Goal: Task Accomplishment & Management: Complete application form

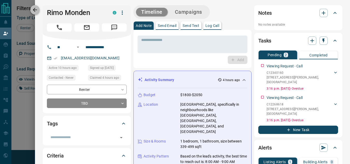
click at [37, 9] on icon "button" at bounding box center [35, 10] width 6 height 6
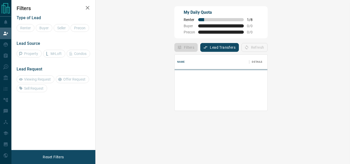
click at [20, 132] on div at bounding box center [175, 82] width 350 height 164
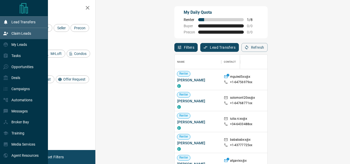
scroll to position [119, 240]
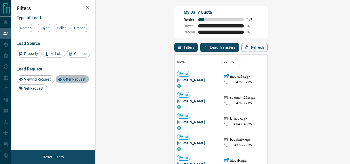
click at [80, 81] on span "Offer Request" at bounding box center [74, 79] width 26 height 4
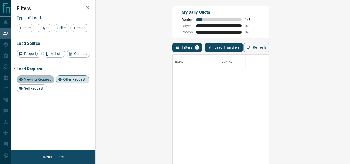
click at [35, 79] on span "Viewing Request" at bounding box center [37, 79] width 30 height 4
click at [73, 81] on span "Offer Request" at bounding box center [74, 79] width 26 height 4
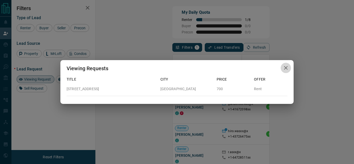
click at [287, 66] on icon "button" at bounding box center [286, 68] width 6 height 6
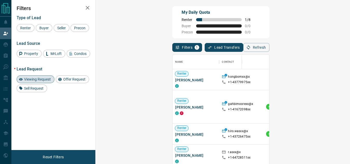
scroll to position [4, 4]
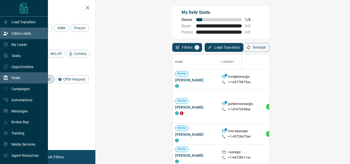
click at [18, 80] on p "Deals" at bounding box center [15, 78] width 9 height 4
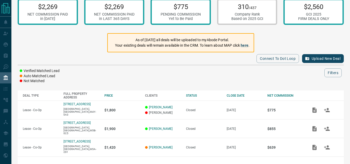
scroll to position [11, 0]
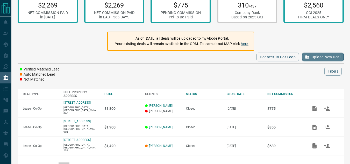
click at [324, 57] on button "Upload New Deal" at bounding box center [323, 57] width 42 height 9
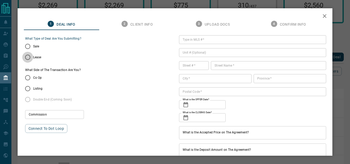
type input "***"
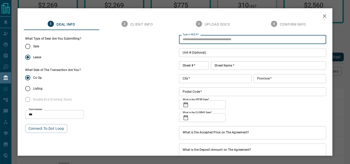
click at [215, 39] on input "Type in MLS #   *" at bounding box center [253, 39] width 148 height 9
paste input "*********"
type input "*********"
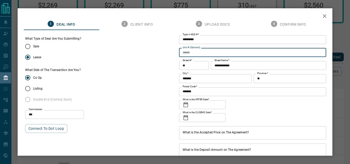
click at [202, 53] on input "Unit # (Optional)" at bounding box center [253, 52] width 148 height 9
type input "****"
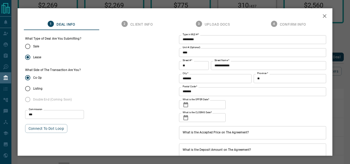
click at [183, 105] on icon at bounding box center [186, 105] width 6 height 6
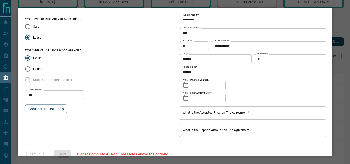
scroll to position [21, 0]
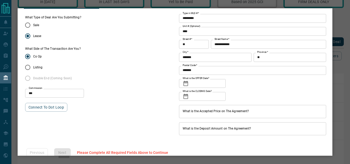
click at [187, 82] on icon at bounding box center [186, 83] width 5 height 5
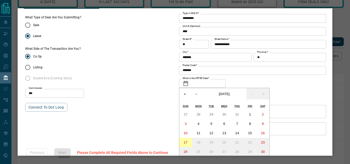
click at [184, 142] on abbr "17" at bounding box center [186, 143] width 4 height 4
type input "**********"
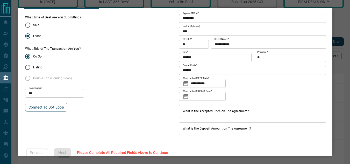
click at [185, 97] on icon at bounding box center [186, 96] width 5 height 5
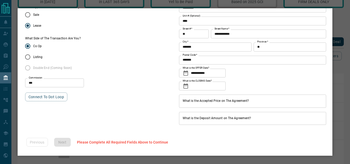
click at [186, 85] on icon at bounding box center [186, 86] width 5 height 5
click at [185, 84] on icon at bounding box center [186, 86] width 6 height 6
click at [185, 89] on icon at bounding box center [186, 86] width 6 height 6
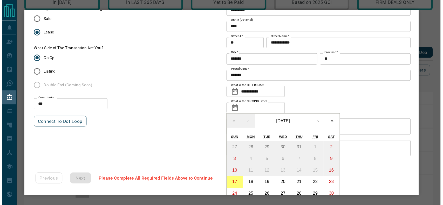
scroll to position [13, 0]
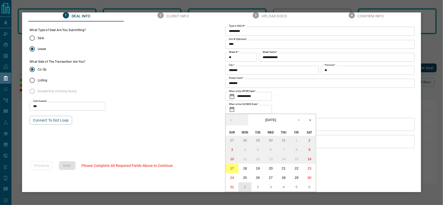
drag, startPoint x: 303, startPoint y: 2, endPoint x: 243, endPoint y: 185, distance: 193.1
click at [244, 164] on abbr "1" at bounding box center [245, 187] width 2 height 4
type input "**********"
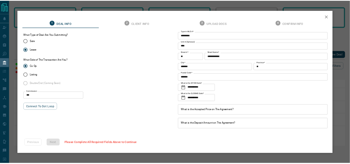
scroll to position [0, 0]
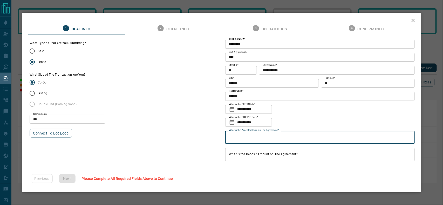
click at [290, 142] on input "What is the Accepted Price on The Agreement?" at bounding box center [319, 137] width 189 height 13
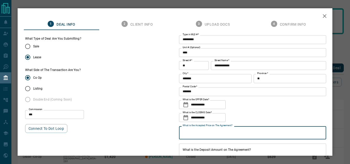
drag, startPoint x: 436, startPoint y: 0, endPoint x: 223, endPoint y: 134, distance: 251.6
click at [223, 134] on input "What is the Accepted Price on The Agreement?" at bounding box center [253, 132] width 148 height 13
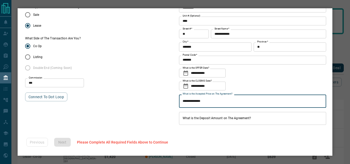
type input "**********"
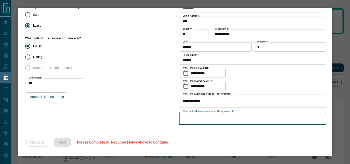
click at [250, 117] on input "What is the Deposit Amount on The Agreement?" at bounding box center [253, 118] width 148 height 13
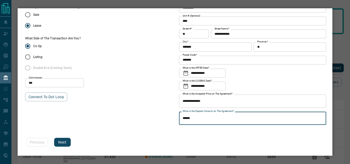
type input "******"
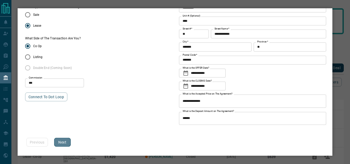
click at [66, 143] on button "Next" at bounding box center [62, 142] width 17 height 9
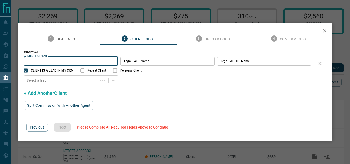
scroll to position [0, 0]
type input "********"
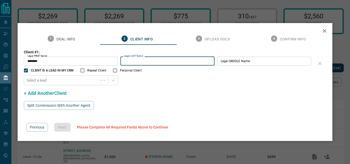
click at [169, 61] on input "Legal LAST Name" at bounding box center [168, 61] width 94 height 9
type input "**"
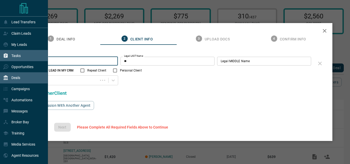
drag, startPoint x: 66, startPoint y: 60, endPoint x: 0, endPoint y: 53, distance: 66.8
click at [0, 53] on div "Lead Transfers Claim Leads My Leads Tasks Opportunities Deals Campaigns Automat…" at bounding box center [175, 98] width 350 height 197
paste input "***"
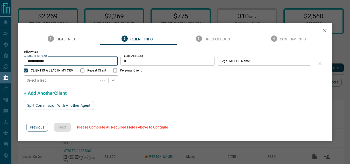
type input "**********"
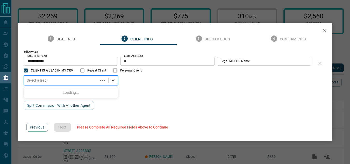
click at [113, 83] on div at bounding box center [113, 80] width 9 height 9
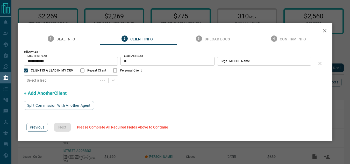
click at [143, 93] on div "**********" at bounding box center [175, 73] width 303 height 46
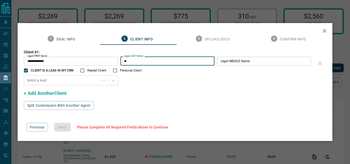
click at [136, 63] on input "**" at bounding box center [168, 61] width 94 height 9
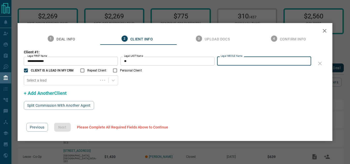
click at [236, 59] on input "Legal MIDDLE Name" at bounding box center [264, 61] width 94 height 9
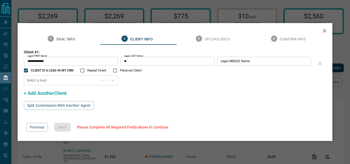
click at [122, 78] on div "Select a lead" at bounding box center [169, 80] width 290 height 10
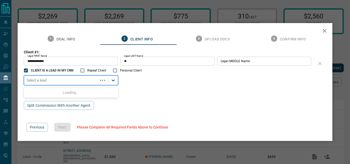
click at [115, 79] on icon at bounding box center [113, 80] width 5 height 5
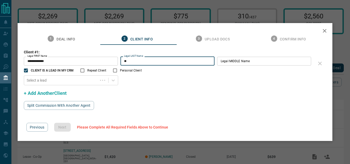
drag, startPoint x: 137, startPoint y: 59, endPoint x: 102, endPoint y: 58, distance: 35.5
click at [102, 58] on div "**********" at bounding box center [169, 61] width 290 height 9
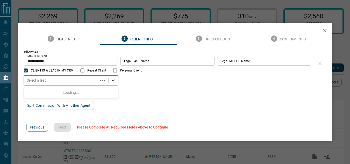
click at [115, 80] on icon at bounding box center [113, 80] width 5 height 5
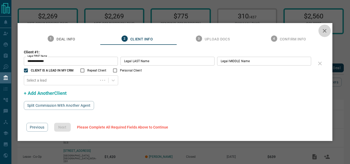
click at [328, 31] on icon "button" at bounding box center [325, 31] width 6 height 6
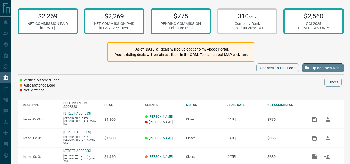
click at [329, 68] on button "Upload New Deal" at bounding box center [323, 68] width 42 height 9
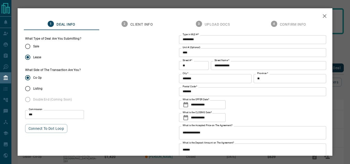
scroll to position [32, 0]
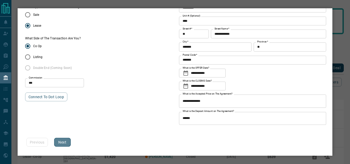
click at [58, 143] on button "Next" at bounding box center [62, 142] width 17 height 9
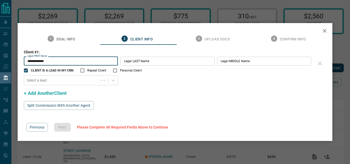
scroll to position [0, 0]
click at [157, 61] on input "Legal LAST Name" at bounding box center [168, 61] width 94 height 9
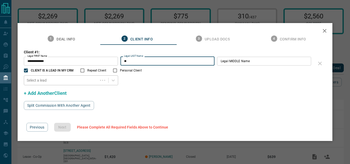
type input "**"
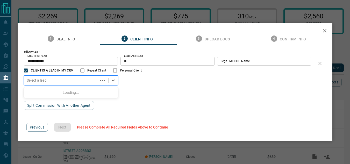
click at [80, 76] on div "Select a lead" at bounding box center [71, 80] width 95 height 10
click at [114, 83] on icon at bounding box center [113, 80] width 5 height 5
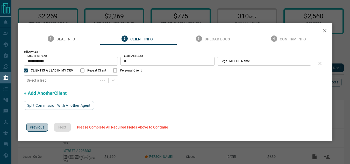
click at [41, 129] on button "Previous" at bounding box center [37, 127] width 22 height 9
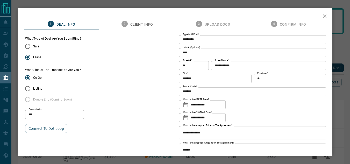
scroll to position [32, 0]
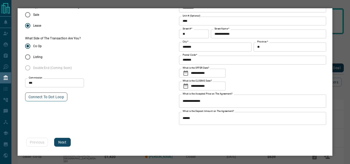
click at [48, 99] on button "Connect to Dot Loop" at bounding box center [46, 97] width 43 height 9
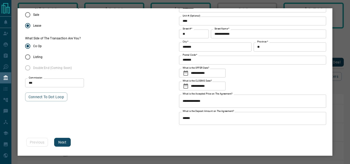
scroll to position [7, 0]
click at [62, 144] on button "Next" at bounding box center [62, 142] width 17 height 9
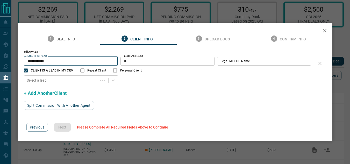
scroll to position [0, 0]
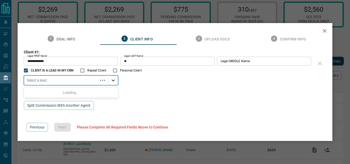
click at [118, 79] on div at bounding box center [113, 80] width 9 height 9
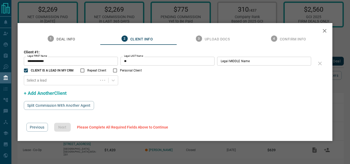
click at [146, 110] on div "**********" at bounding box center [175, 82] width 315 height 118
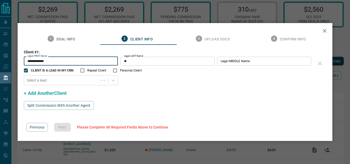
click at [68, 59] on input "**********" at bounding box center [71, 61] width 94 height 9
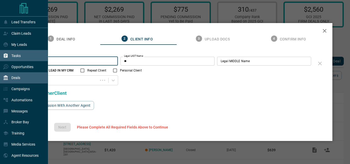
drag, startPoint x: 68, startPoint y: 59, endPoint x: 0, endPoint y: 57, distance: 67.7
click at [0, 57] on div "Lead Transfers Claim Leads My Leads Tasks Opportunities Deals Campaigns Automat…" at bounding box center [175, 91] width 350 height 197
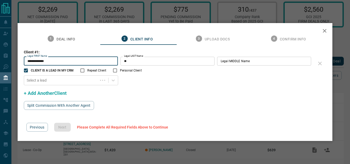
click at [76, 64] on input "**********" at bounding box center [71, 61] width 94 height 9
type input "*"
type input "**********"
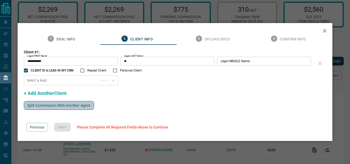
click at [69, 105] on button "Split Commission With Another Agent" at bounding box center [59, 105] width 70 height 9
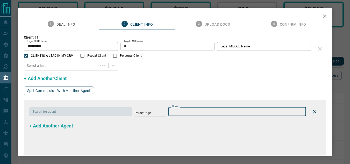
click at [239, 111] on input "Notes" at bounding box center [238, 111] width 138 height 9
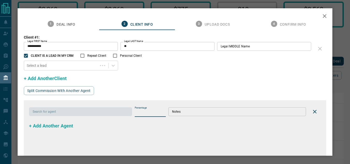
click at [137, 114] on input "Percentage" at bounding box center [150, 114] width 31 height 6
click at [267, 50] on input "Legal MIDDLE Name" at bounding box center [264, 46] width 94 height 9
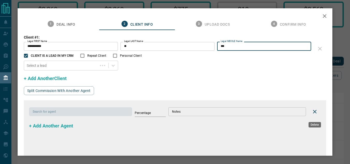
type input "***"
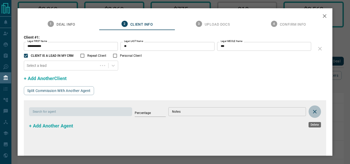
click at [315, 113] on icon "Delete" at bounding box center [315, 112] width 4 height 4
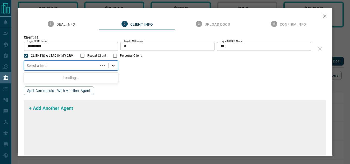
click at [116, 65] on icon at bounding box center [113, 65] width 5 height 5
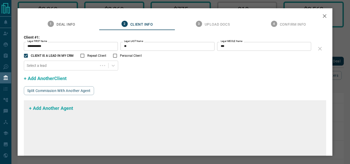
click at [326, 18] on div "1 Deal Info 2 Client Info 3 Upload Docs 4 Confirm Info" at bounding box center [175, 24] width 303 height 12
click at [323, 18] on div "1 Deal Info 2 Client Info 3 Upload Docs 4 Confirm Info" at bounding box center [175, 24] width 303 height 12
drag, startPoint x: 325, startPoint y: 19, endPoint x: 325, endPoint y: 16, distance: 3.1
click at [325, 16] on div "**********" at bounding box center [175, 82] width 315 height 148
click at [325, 16] on icon "button" at bounding box center [325, 16] width 4 height 4
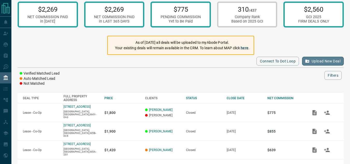
click at [311, 61] on button "Upload New Deal" at bounding box center [323, 61] width 42 height 9
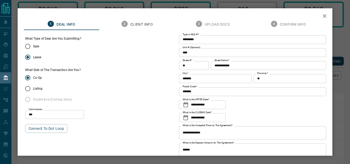
scroll to position [32, 0]
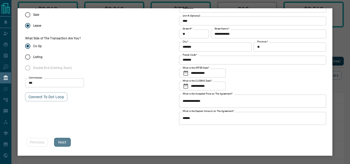
click at [60, 147] on button "Next" at bounding box center [62, 142] width 17 height 9
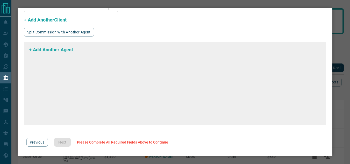
scroll to position [0, 0]
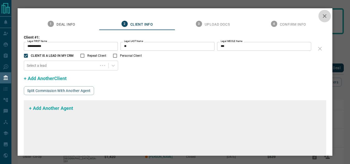
click at [327, 17] on icon "button" at bounding box center [325, 16] width 6 height 6
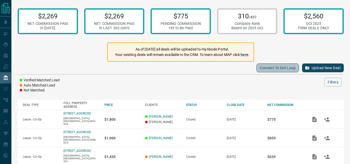
click at [281, 69] on button "Connect to Dot Loop" at bounding box center [278, 68] width 43 height 9
click at [308, 69] on icon "button" at bounding box center [308, 67] width 4 height 3
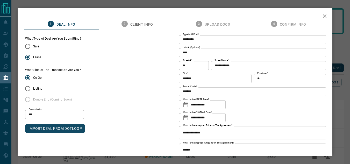
scroll to position [32, 0]
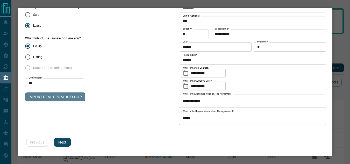
click at [75, 96] on button "IMPORT DEAL FROM DOTLOOP" at bounding box center [55, 97] width 60 height 9
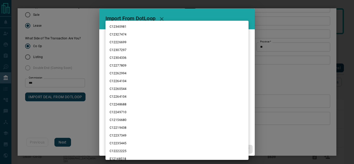
click at [145, 41] on body "Lead Transfers Claim Leads My Leads Tasks Opportunities Deals Campaigns Automat…" at bounding box center [177, 98] width 354 height 197
click at [127, 25] on li "C12340981" at bounding box center [177, 27] width 143 height 8
type input "*********"
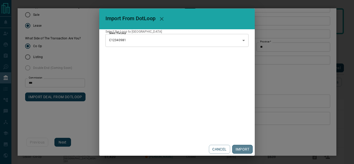
click at [240, 149] on button "IMPORT" at bounding box center [242, 149] width 20 height 9
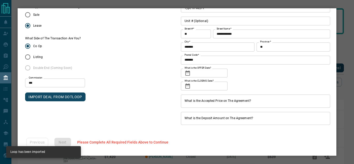
type input "**********"
type input "*******"
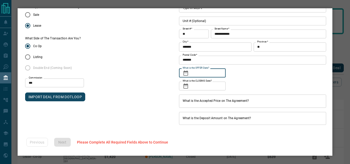
click at [202, 71] on input "What is the OFFER Date?" at bounding box center [208, 73] width 35 height 9
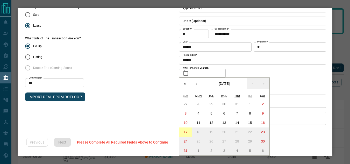
click at [185, 131] on abbr "17" at bounding box center [186, 132] width 4 height 4
type input "**********"
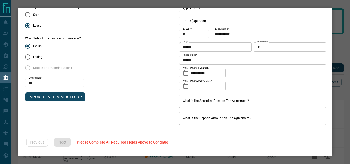
click at [184, 85] on icon at bounding box center [186, 86] width 5 height 5
click at [224, 82] on input "What is the CLOSING Date?" at bounding box center [208, 86] width 35 height 9
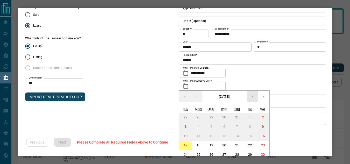
click at [254, 99] on button "›" at bounding box center [252, 96] width 11 height 11
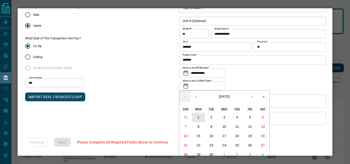
click at [193, 120] on button "1" at bounding box center [198, 117] width 13 height 9
type input "**********"
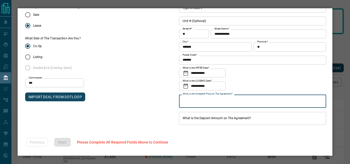
click at [201, 105] on input "What is the Accepted Price on The Agreement?" at bounding box center [253, 101] width 148 height 13
type input "**********"
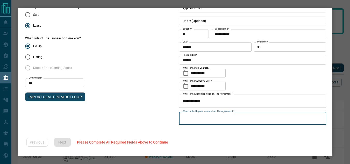
click at [205, 115] on input "What is the Deposit Amount on The Agreement?" at bounding box center [253, 118] width 148 height 13
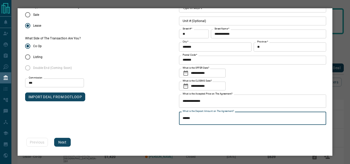
type input "******"
click at [60, 145] on button "Next" at bounding box center [62, 142] width 17 height 9
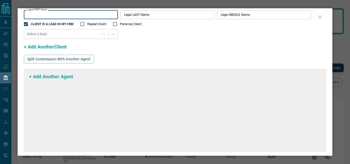
scroll to position [0, 0]
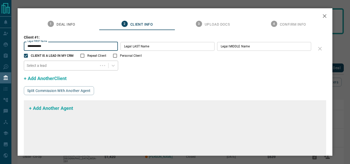
type input "**********"
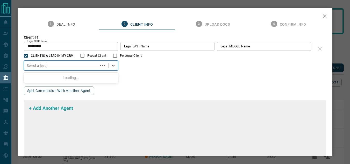
click at [80, 65] on div at bounding box center [61, 65] width 69 height 5
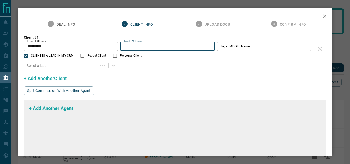
click at [143, 47] on input "Legal LAST Name" at bounding box center [168, 46] width 94 height 9
type input "**"
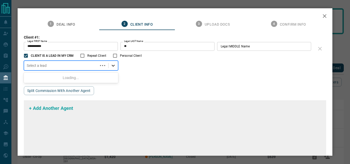
click at [112, 67] on icon at bounding box center [113, 65] width 5 height 5
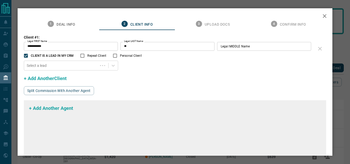
click at [117, 159] on div "**********" at bounding box center [175, 82] width 350 height 164
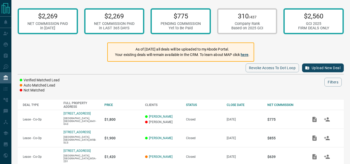
click at [245, 54] on link "here" at bounding box center [245, 55] width 8 height 4
click at [309, 68] on icon "button" at bounding box center [307, 68] width 5 height 5
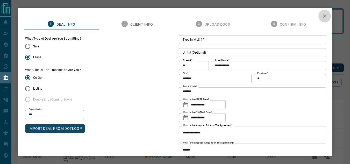
click at [326, 15] on icon "button" at bounding box center [325, 16] width 4 height 4
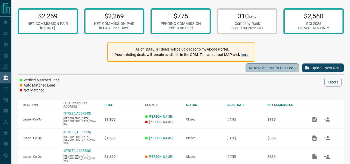
click at [273, 68] on button "Revoke Access to Dot Loop" at bounding box center [272, 68] width 53 height 9
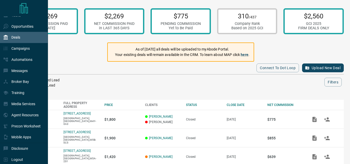
scroll to position [46, 0]
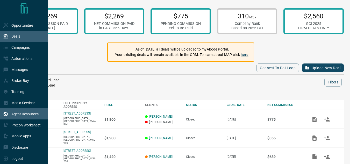
click at [31, 110] on div "Agent Resources" at bounding box center [21, 114] width 36 height 9
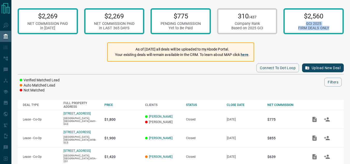
drag, startPoint x: 344, startPoint y: 17, endPoint x: 347, endPoint y: 39, distance: 21.7
click at [347, 39] on div "$2,269 NET COMMISSION PAID in [DATE] $2,269 NET COMMISSION PAID in LAST 365 DAY…" at bounding box center [180, 98] width 339 height 197
drag, startPoint x: 212, startPoint y: 48, endPoint x: 238, endPoint y: 51, distance: 26.5
click at [238, 51] on p "As of [DATE] all deals will be uploaded to myAbode Portal." at bounding box center [182, 49] width 135 height 5
copy p "myAbode Portal"
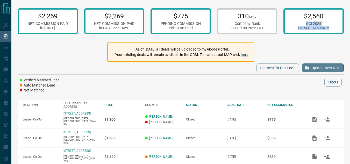
click at [324, 69] on button "Upload New Deal" at bounding box center [323, 68] width 42 height 9
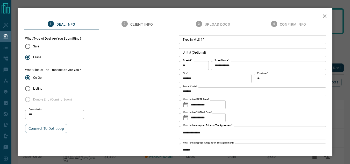
scroll to position [32, 0]
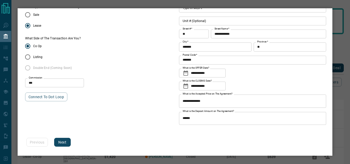
click at [59, 139] on button "Next" at bounding box center [62, 142] width 17 height 9
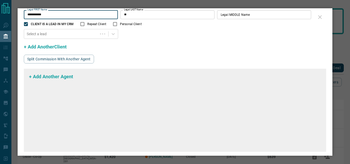
click at [161, 16] on input "**" at bounding box center [168, 14] width 94 height 9
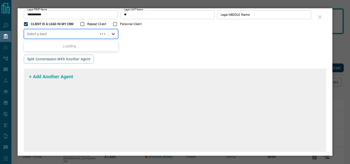
click at [113, 35] on icon at bounding box center [113, 33] width 5 height 5
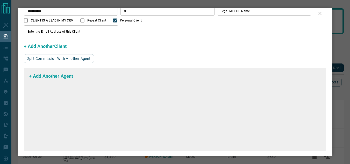
scroll to position [63, 0]
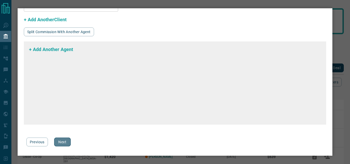
click at [68, 143] on button "Next" at bounding box center [62, 142] width 17 height 9
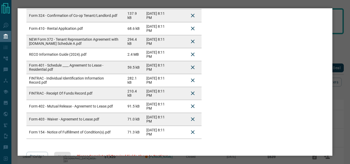
scroll to position [198, 0]
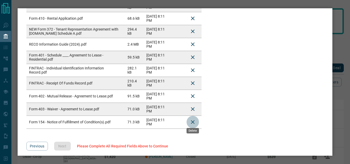
click at [193, 119] on icon "Delete" at bounding box center [193, 122] width 6 height 6
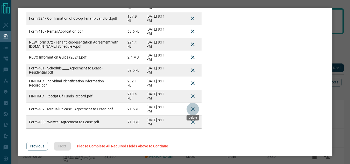
click at [192, 107] on icon "Delete" at bounding box center [193, 109] width 6 height 6
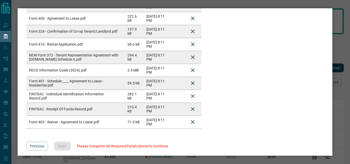
click at [194, 99] on td at bounding box center [193, 96] width 18 height 13
click at [196, 119] on icon "Delete" at bounding box center [193, 122] width 6 height 6
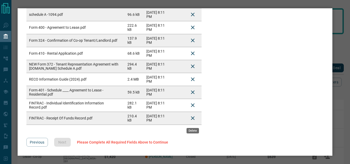
scroll to position [159, 0]
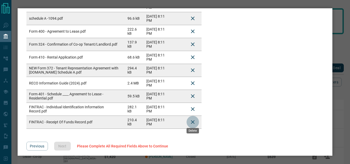
click at [194, 119] on icon "Delete" at bounding box center [193, 122] width 6 height 6
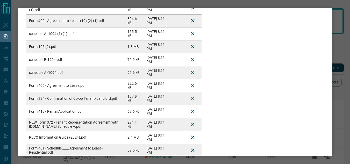
scroll to position [105, 0]
click at [193, 96] on icon "Delete" at bounding box center [193, 98] width 4 height 4
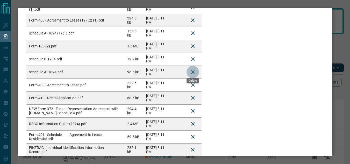
click at [192, 69] on icon "Delete" at bounding box center [193, 72] width 6 height 6
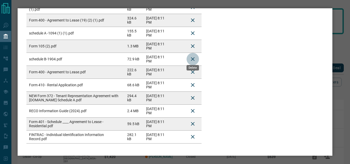
click at [192, 56] on icon "Delete" at bounding box center [193, 59] width 6 height 6
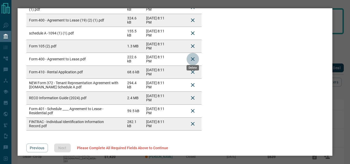
click at [194, 57] on icon "Delete" at bounding box center [193, 59] width 4 height 4
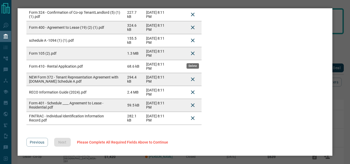
scroll to position [94, 0]
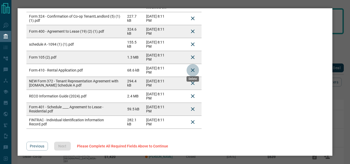
click at [192, 67] on icon "Delete" at bounding box center [193, 70] width 6 height 6
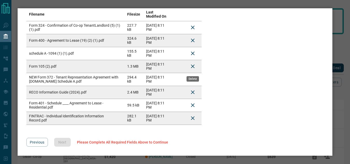
scroll to position [81, 0]
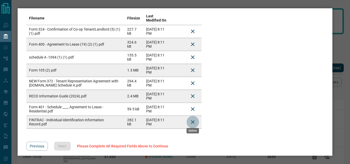
click at [195, 119] on icon "Delete" at bounding box center [193, 122] width 6 height 6
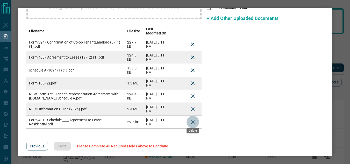
click at [193, 119] on icon "Delete" at bounding box center [193, 122] width 6 height 6
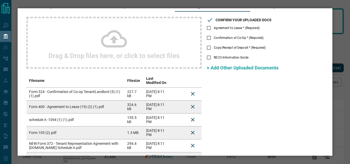
scroll to position [18, 0]
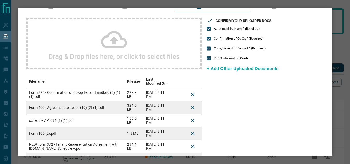
click at [110, 31] on icon at bounding box center [114, 40] width 26 height 26
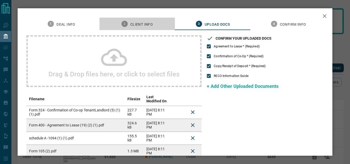
click at [132, 22] on div "2 Client Info" at bounding box center [137, 24] width 31 height 6
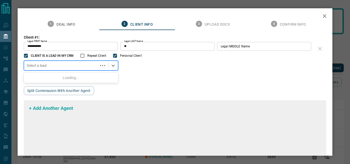
drag, startPoint x: 114, startPoint y: 67, endPoint x: 114, endPoint y: 71, distance: 4.1
click at [114, 71] on div "**********" at bounding box center [175, 58] width 303 height 46
click at [113, 65] on icon at bounding box center [113, 65] width 5 height 5
type input "****"
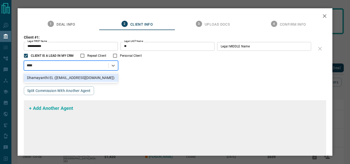
click at [100, 79] on div "Dhamayanthi EL ([EMAIL_ADDRESS][DOMAIN_NAME])" at bounding box center [71, 78] width 95 height 8
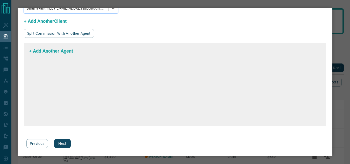
scroll to position [59, 0]
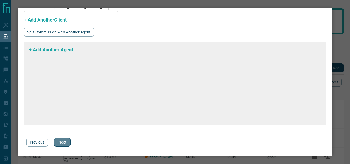
click at [70, 143] on button "Next" at bounding box center [62, 142] width 17 height 9
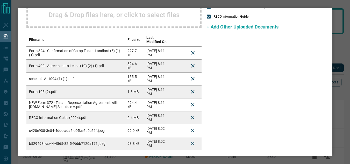
scroll to position [81, 0]
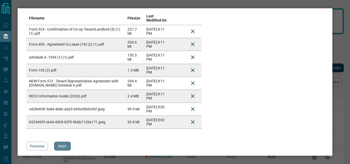
click at [63, 145] on button "Next" at bounding box center [62, 146] width 17 height 9
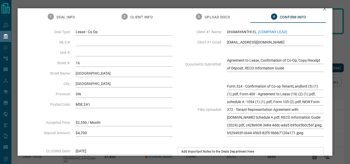
scroll to position [6, 0]
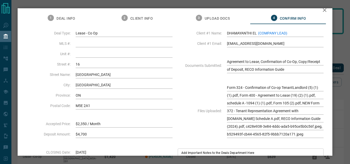
click at [107, 52] on span "Empty" at bounding box center [124, 54] width 97 height 8
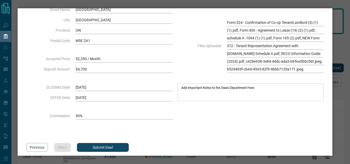
scroll to position [76, 0]
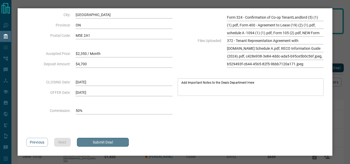
click at [114, 144] on button "Submit Deal" at bounding box center [103, 142] width 52 height 9
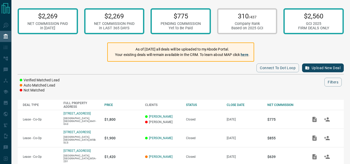
scroll to position [26, 0]
